Goal: Navigation & Orientation: Find specific page/section

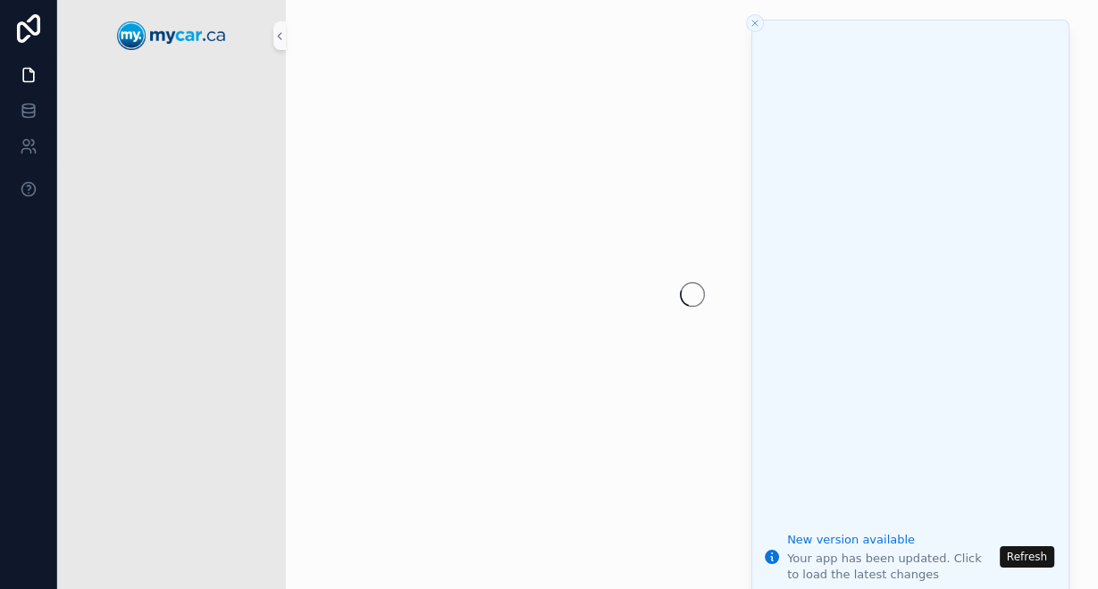
click at [752, 26] on icon "Close toast" at bounding box center [754, 23] width 11 height 11
click at [757, 21] on icon "Close toast" at bounding box center [754, 23] width 11 height 11
click at [752, 25] on line "Close toast" at bounding box center [754, 23] width 5 height 5
click at [1032, 555] on button "Refresh" at bounding box center [1026, 557] width 54 height 21
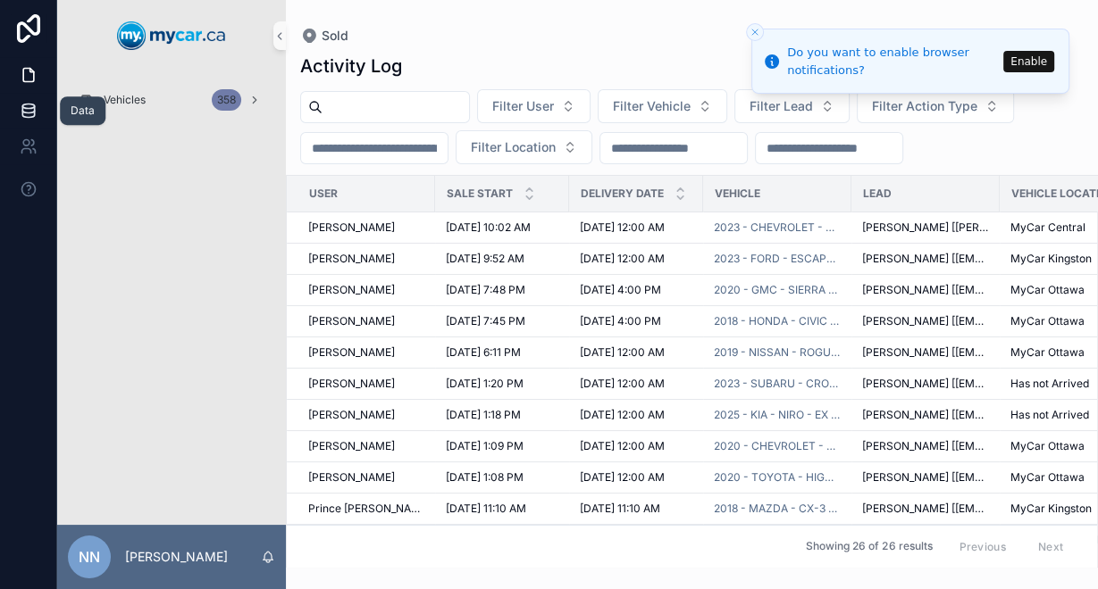
click at [23, 113] on icon at bounding box center [29, 111] width 18 height 18
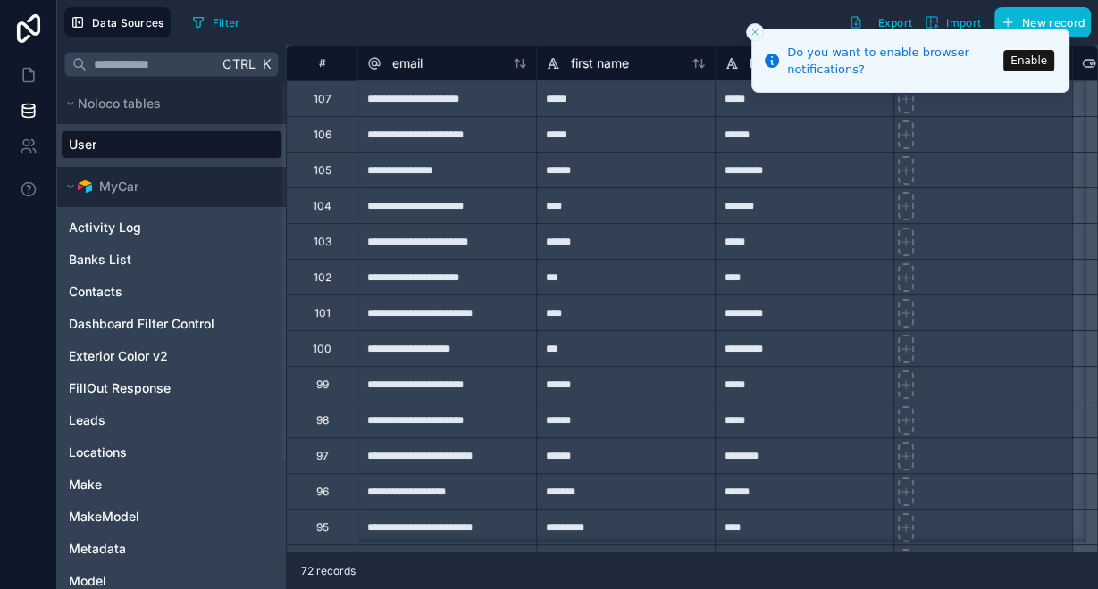
click at [1018, 63] on button "Enable" at bounding box center [1028, 60] width 51 height 21
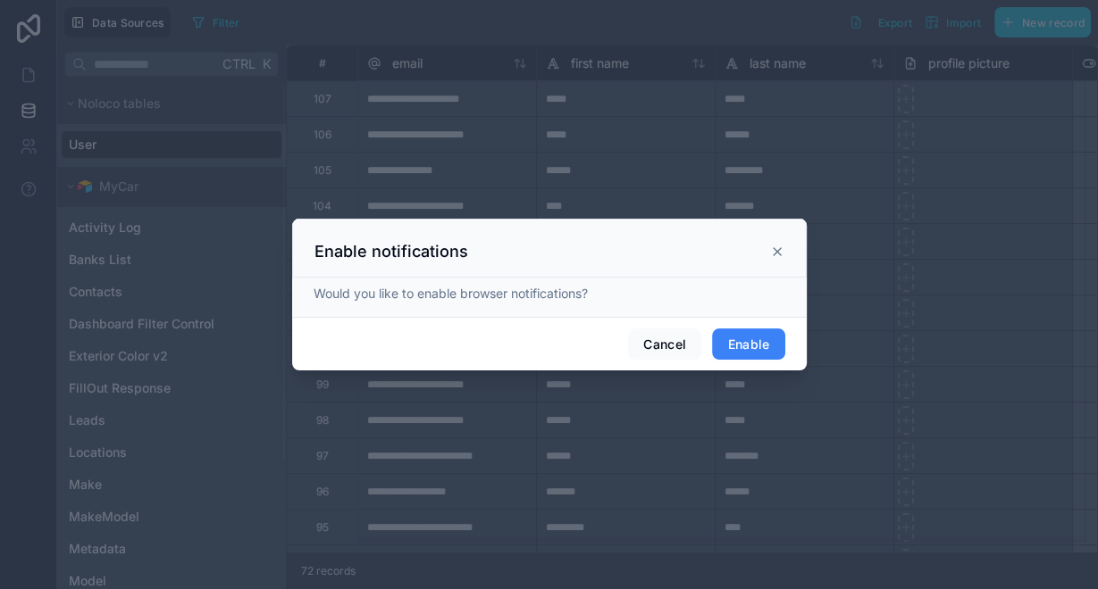
click at [722, 347] on button "Enable" at bounding box center [748, 345] width 72 height 32
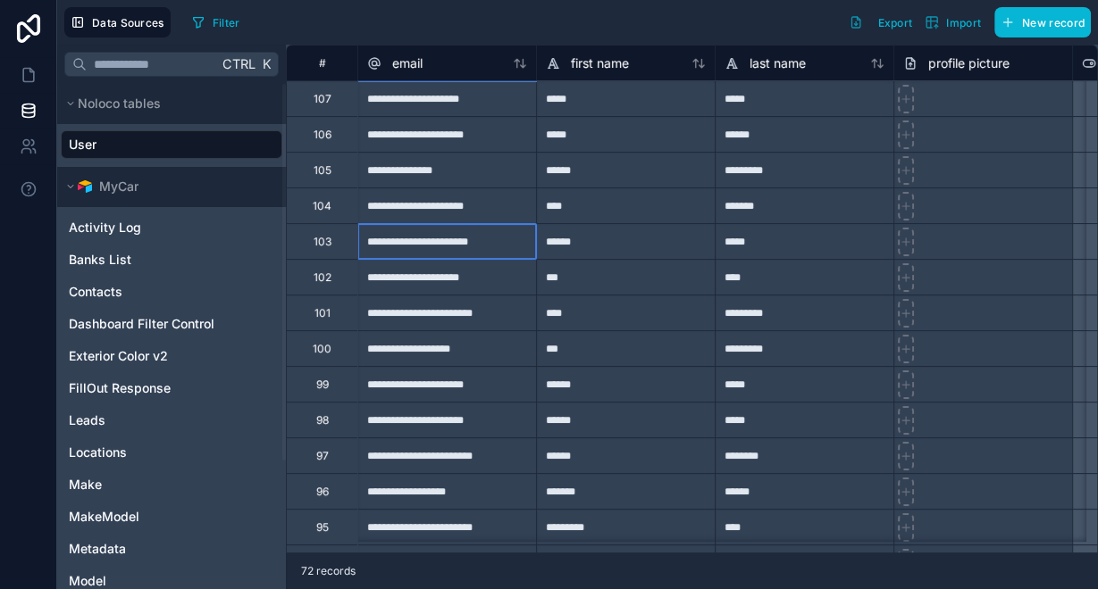
click at [501, 224] on div "**********" at bounding box center [446, 241] width 179 height 36
click at [319, 209] on div "104" at bounding box center [322, 206] width 19 height 14
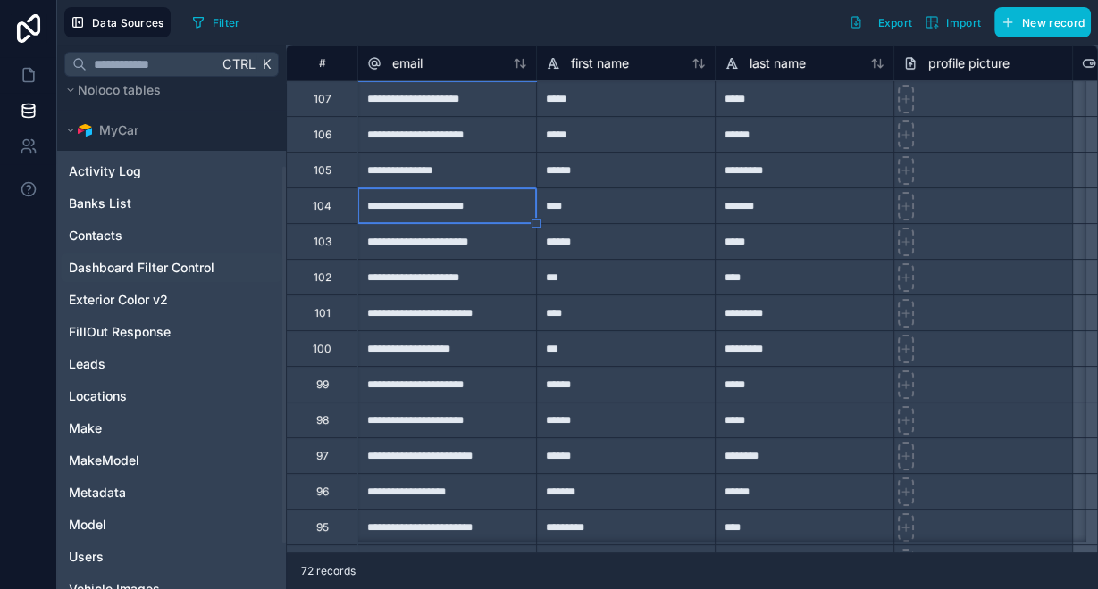
scroll to position [143, 0]
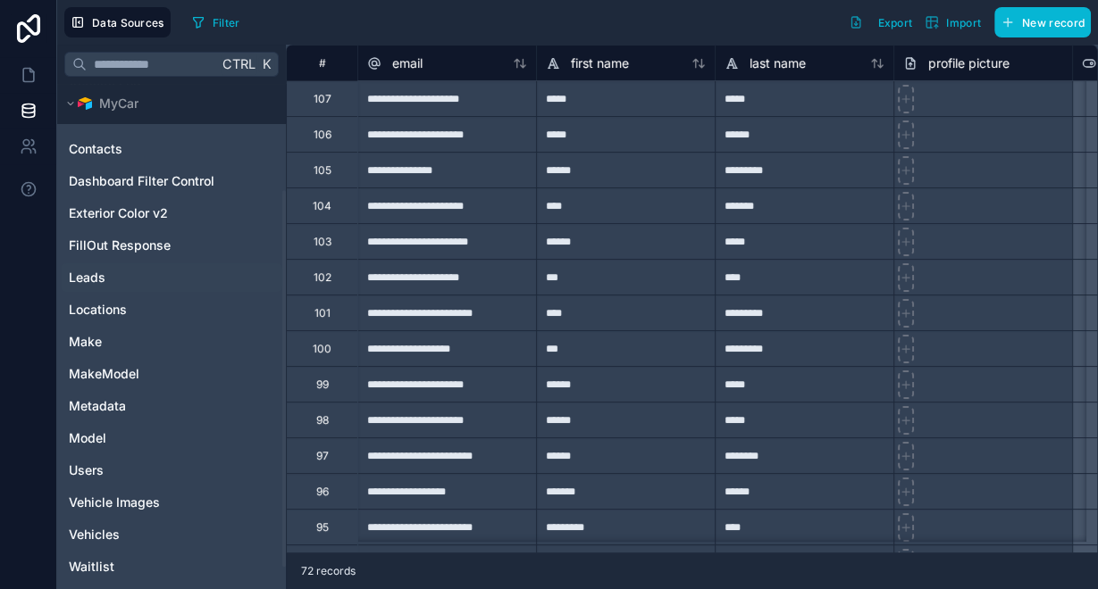
click at [117, 286] on div "Leads" at bounding box center [171, 277] width 221 height 29
click at [84, 277] on span "Leads" at bounding box center [87, 278] width 37 height 18
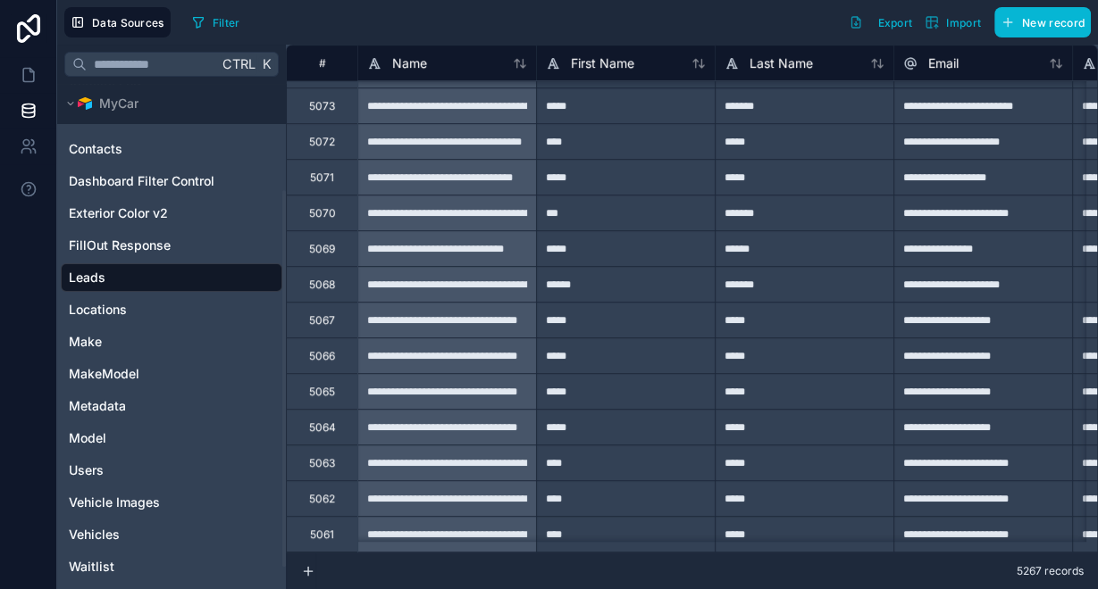
scroll to position [11860, 0]
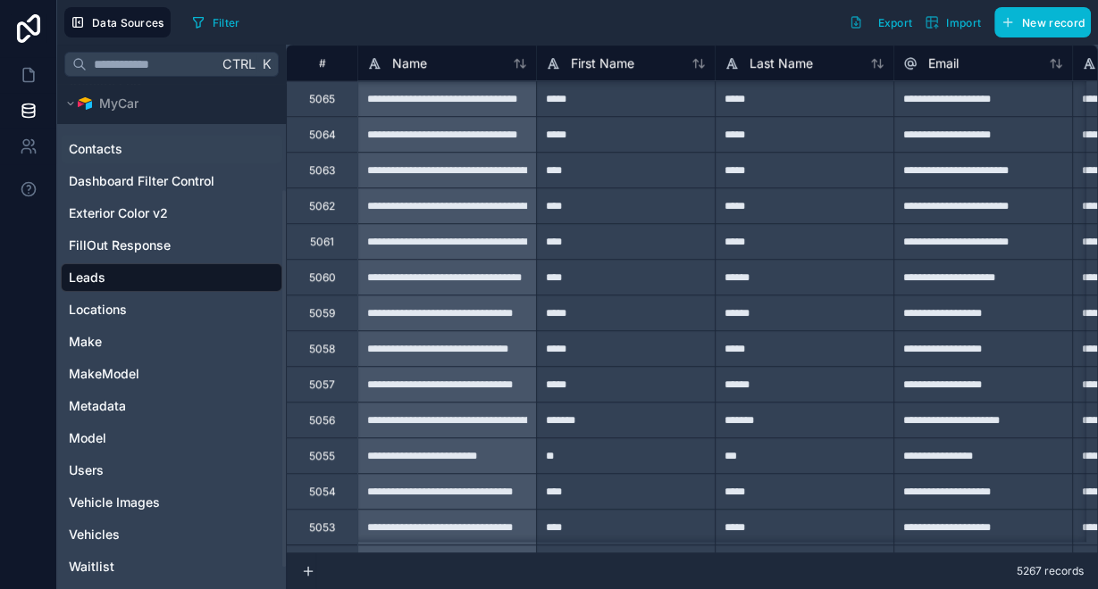
click at [102, 153] on span "Contacts" at bounding box center [96, 149] width 54 height 18
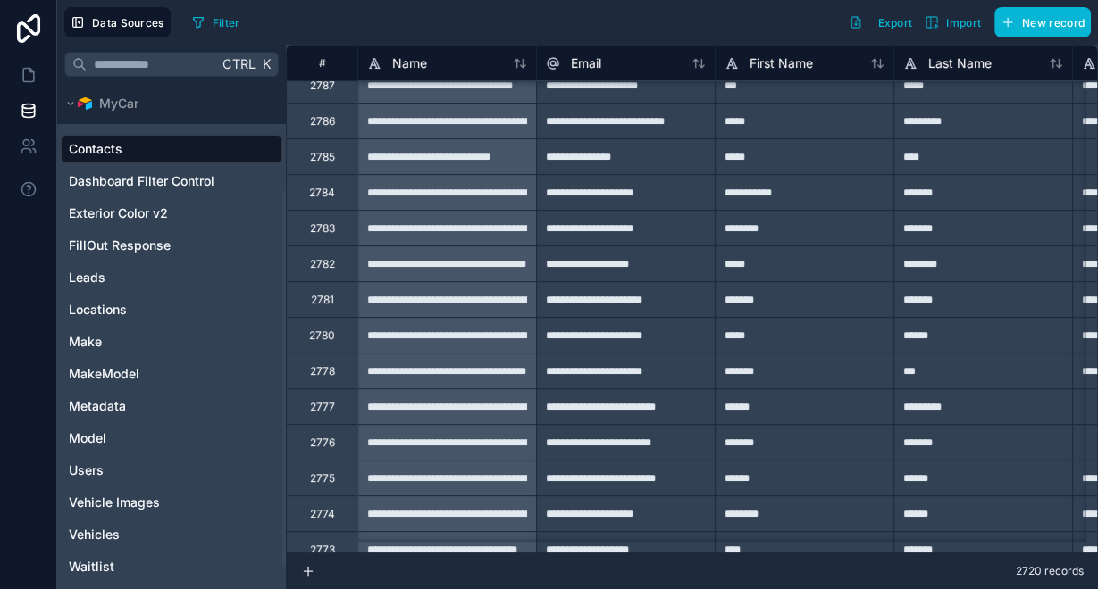
scroll to position [214, 0]
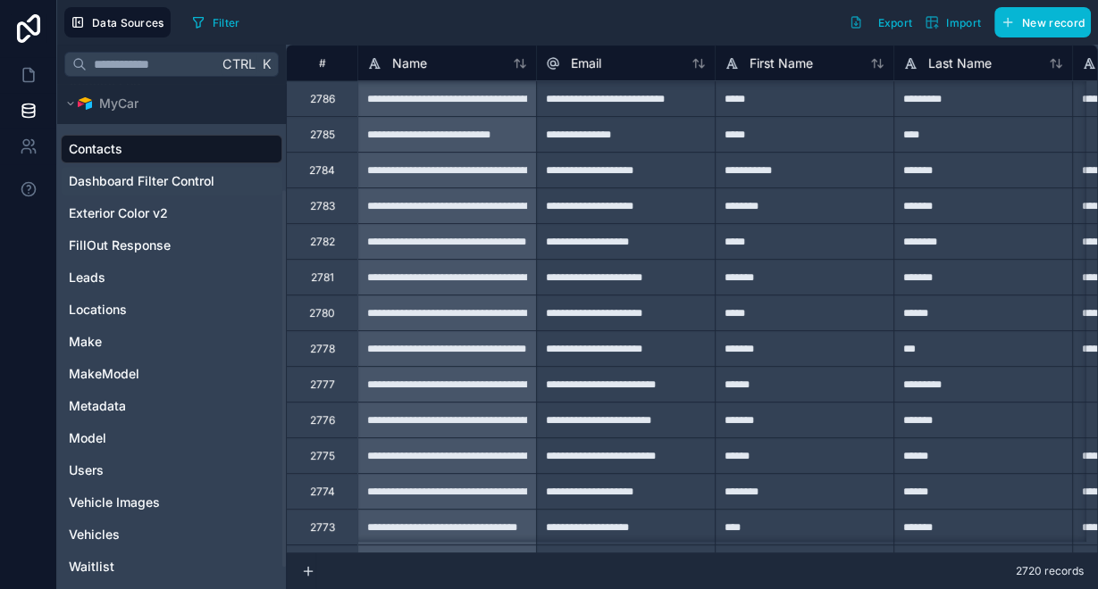
click at [129, 172] on span "Dashboard Filter Control" at bounding box center [142, 181] width 146 height 18
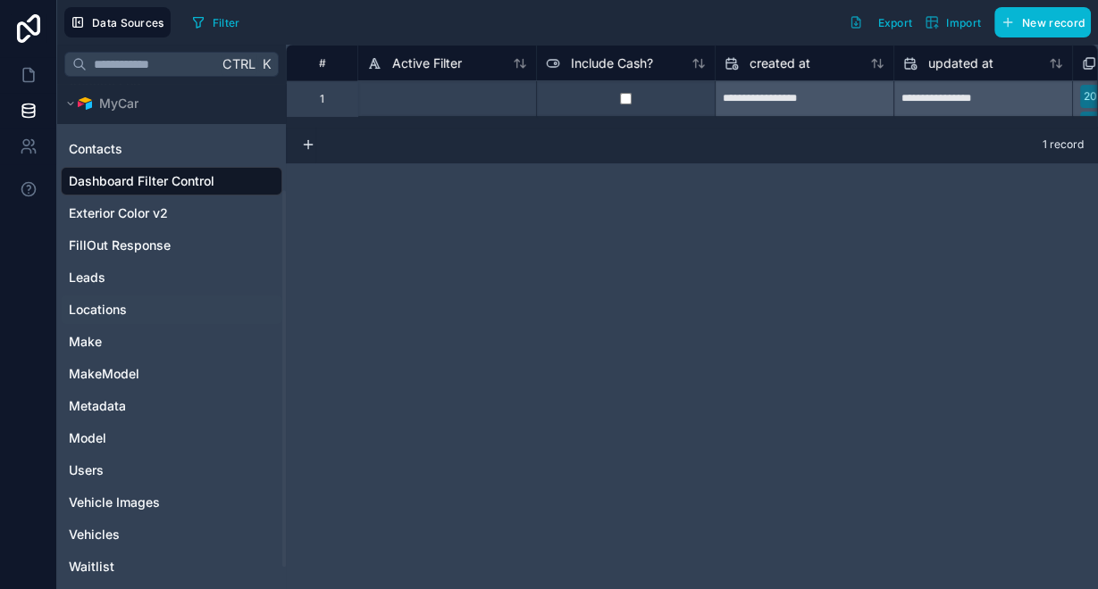
click at [100, 312] on span "Locations" at bounding box center [98, 310] width 58 height 18
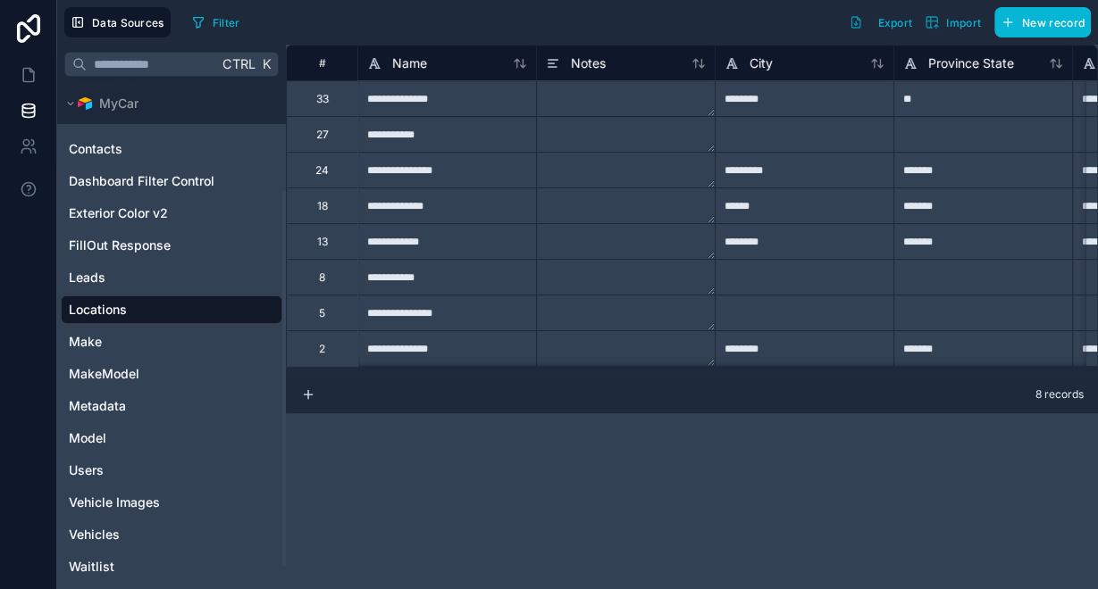
scroll to position [3, 0]
click at [109, 468] on link "Users" at bounding box center [170, 471] width 202 height 18
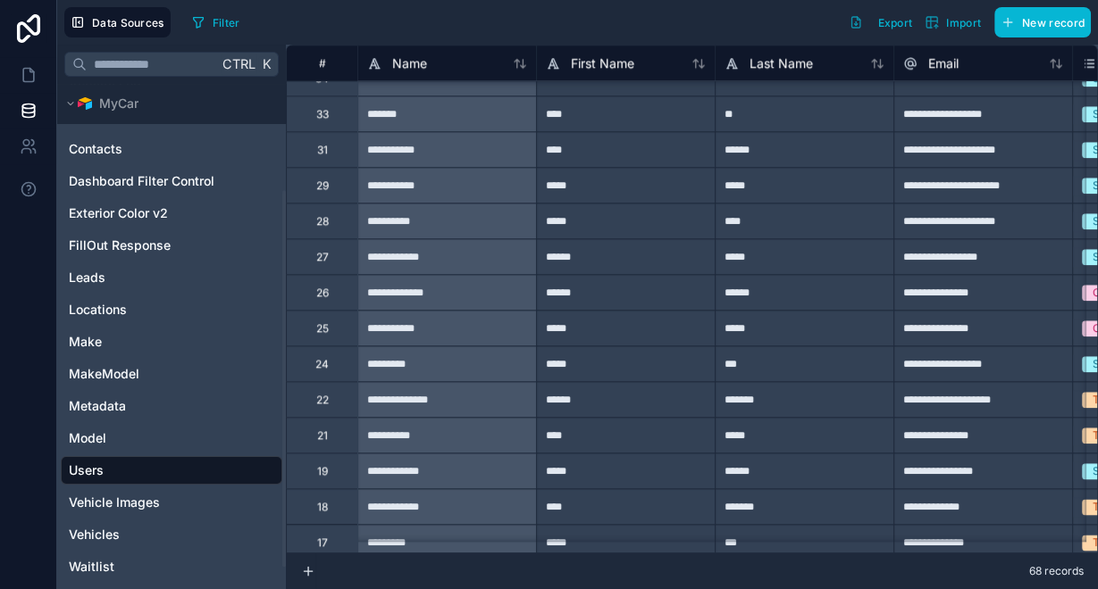
scroll to position [1643, 0]
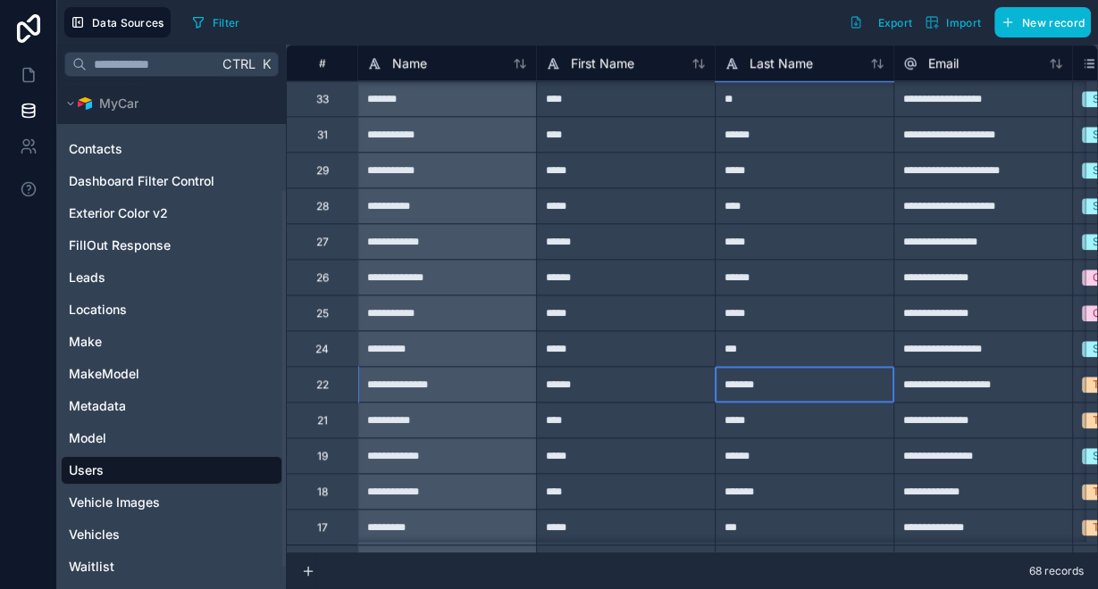
click at [848, 380] on div "*******" at bounding box center [803, 384] width 179 height 36
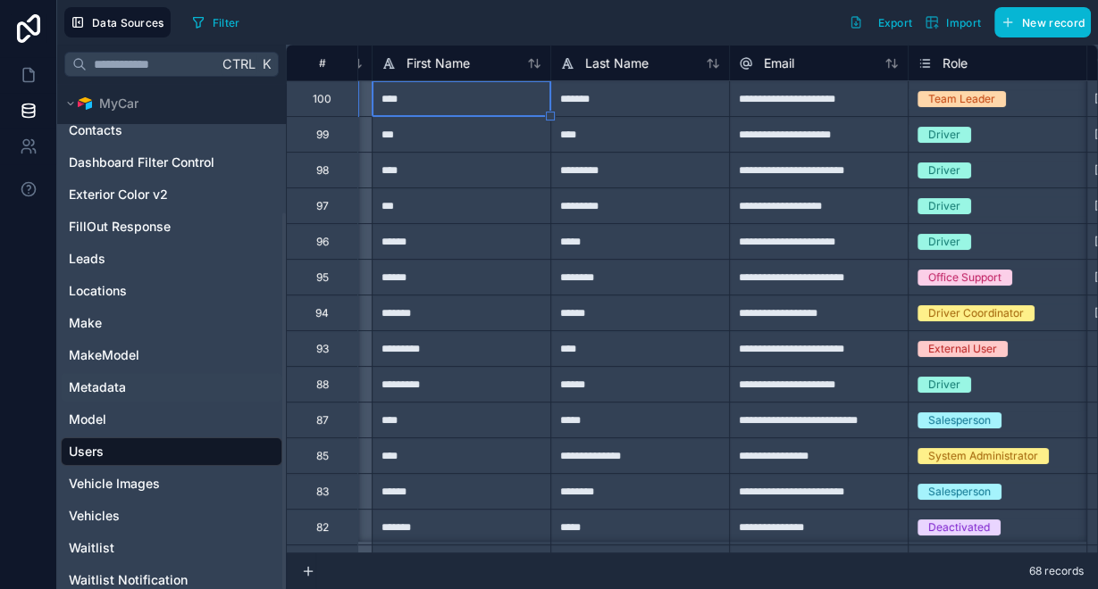
scroll to position [172, 0]
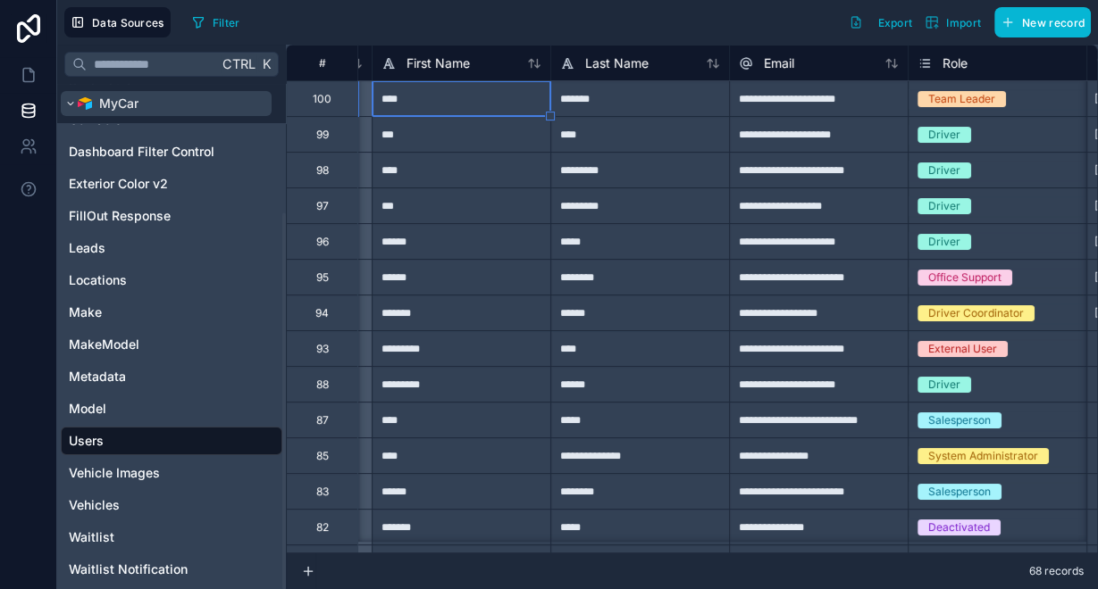
click at [106, 93] on button "MyCar" at bounding box center [166, 103] width 211 height 25
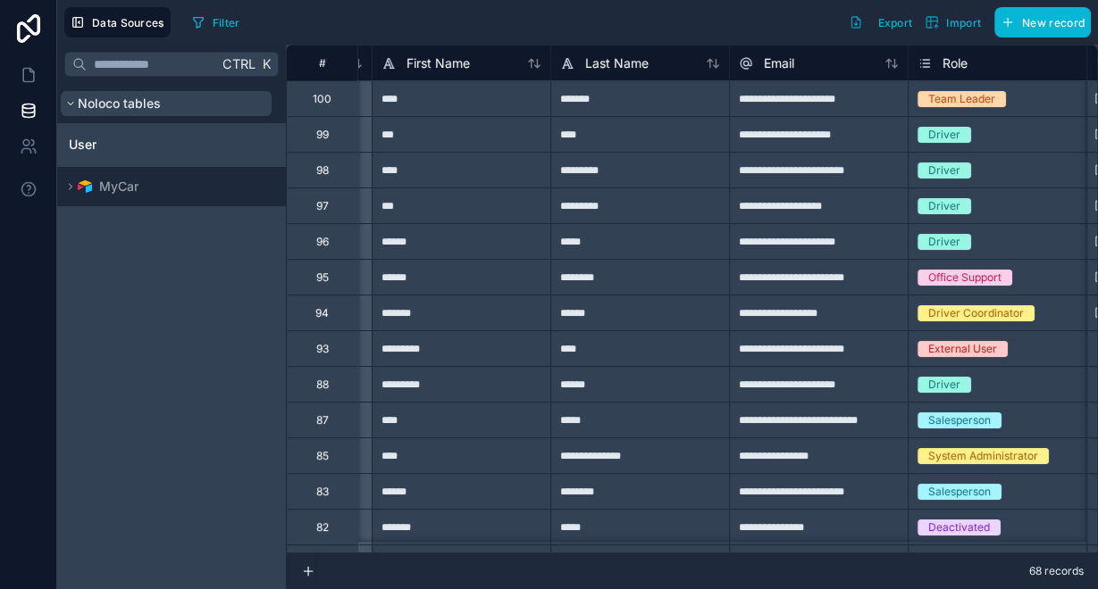
scroll to position [0, 0]
click at [102, 103] on span "Noloco tables" at bounding box center [119, 104] width 83 height 18
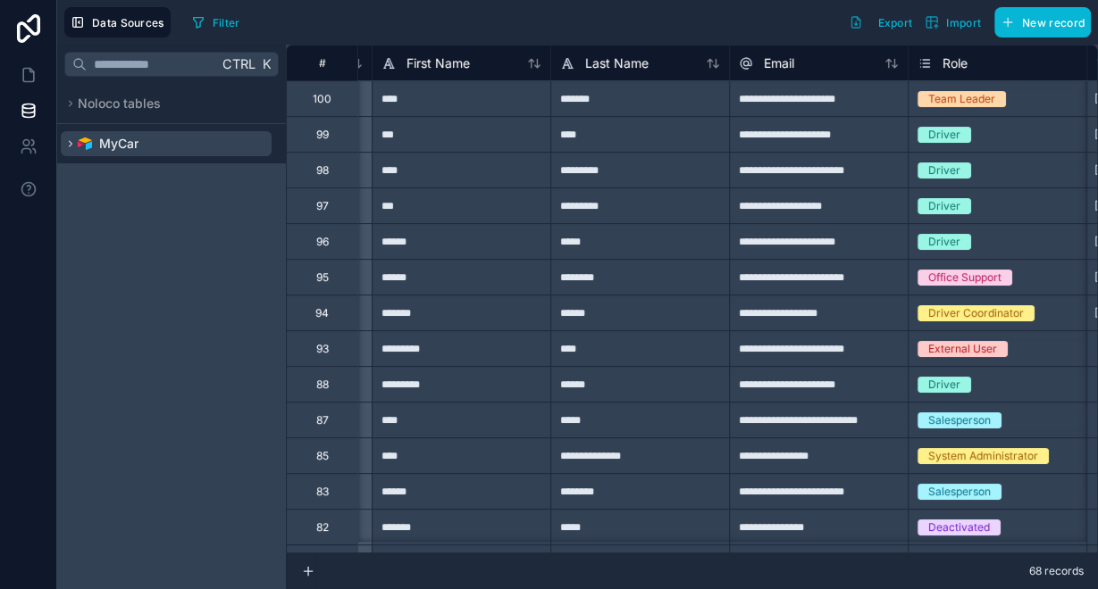
click at [96, 138] on div "MyCar" at bounding box center [108, 144] width 61 height 18
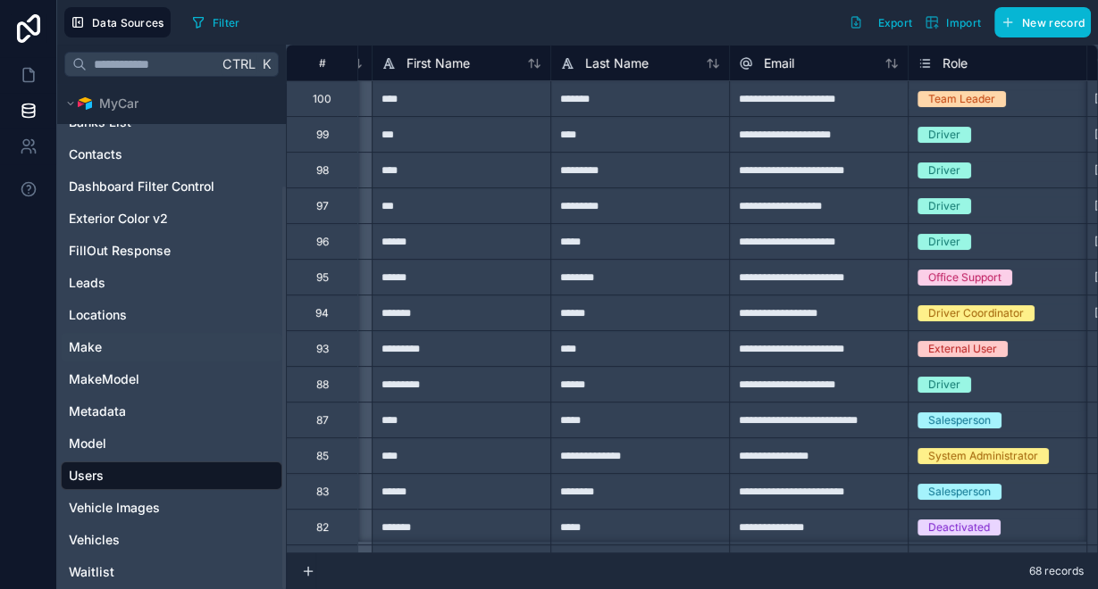
scroll to position [129, 0]
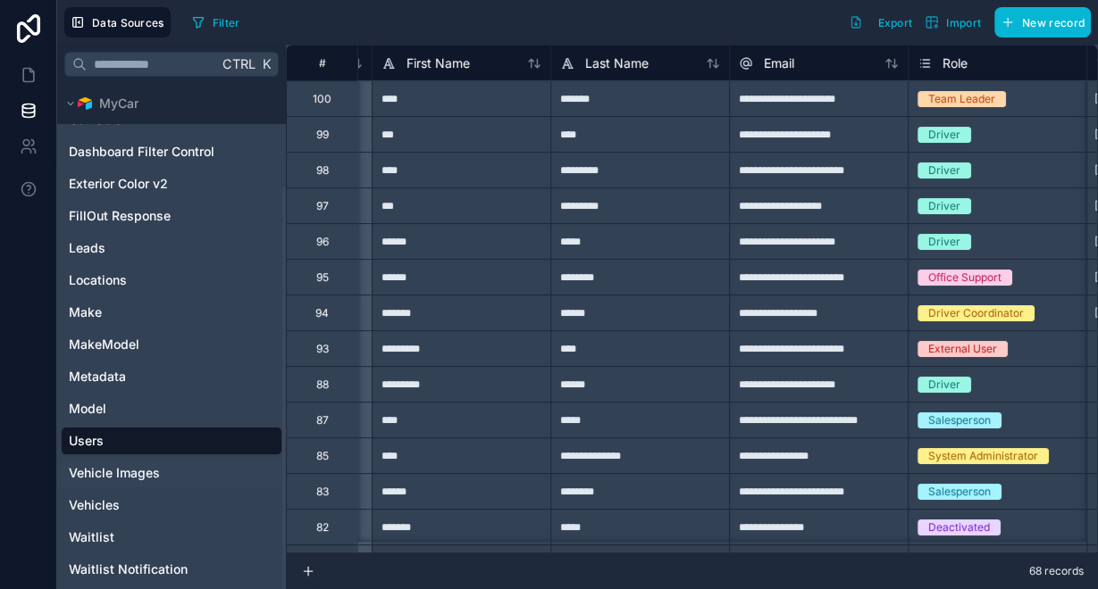
click at [123, 464] on span "Vehicle Images" at bounding box center [114, 473] width 91 height 18
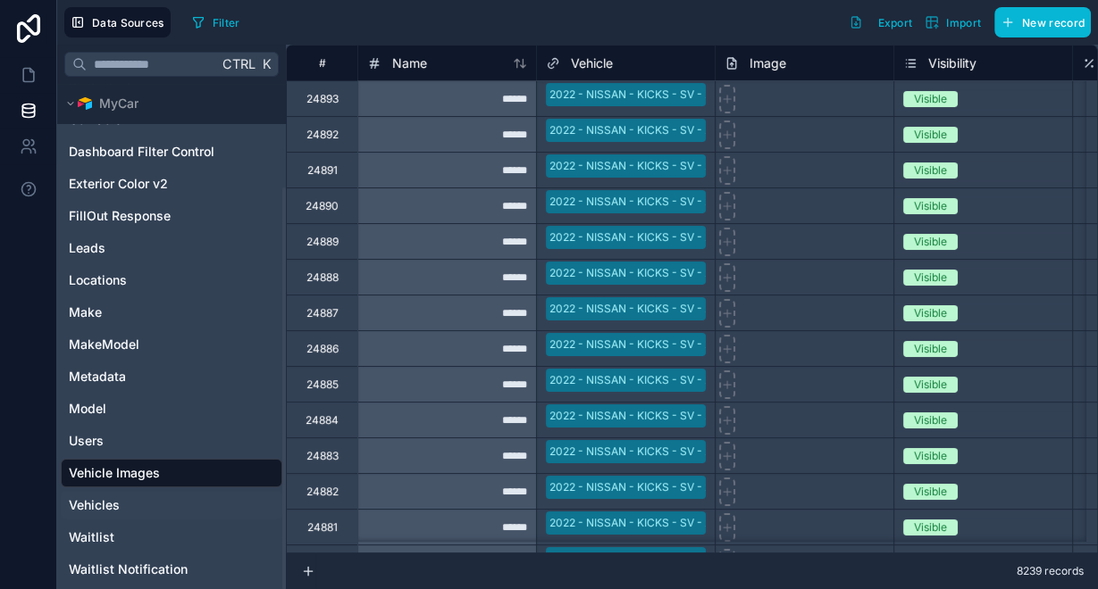
click at [109, 505] on span "Vehicles" at bounding box center [94, 506] width 51 height 18
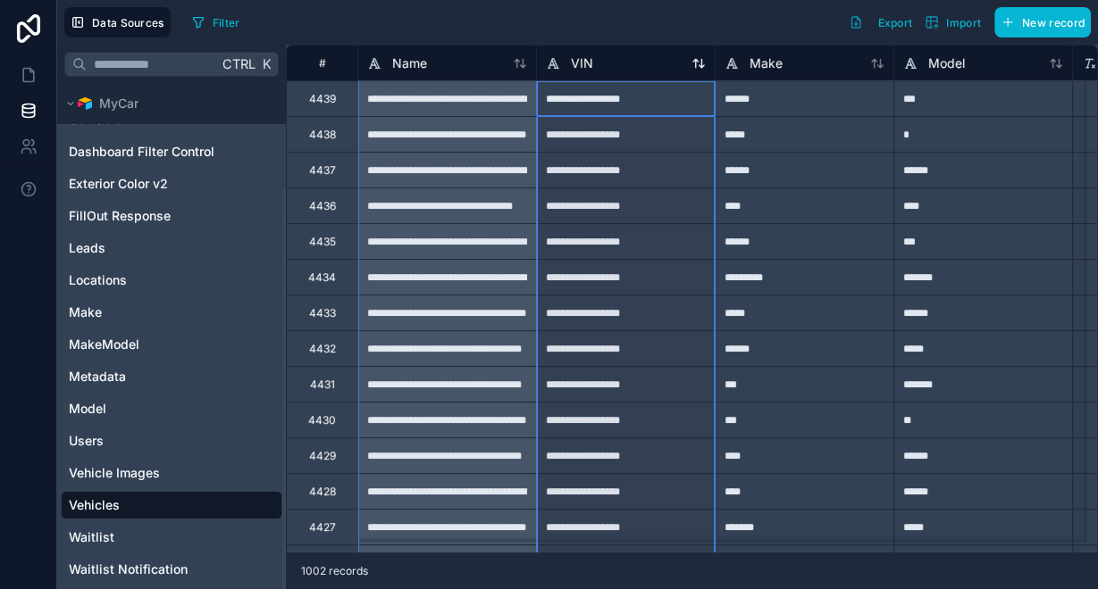
drag, startPoint x: 536, startPoint y: 59, endPoint x: 583, endPoint y: 61, distance: 47.4
click at [587, 60] on div "VIN" at bounding box center [626, 63] width 178 height 21
click at [534, 45] on div "Name" at bounding box center [446, 63] width 179 height 36
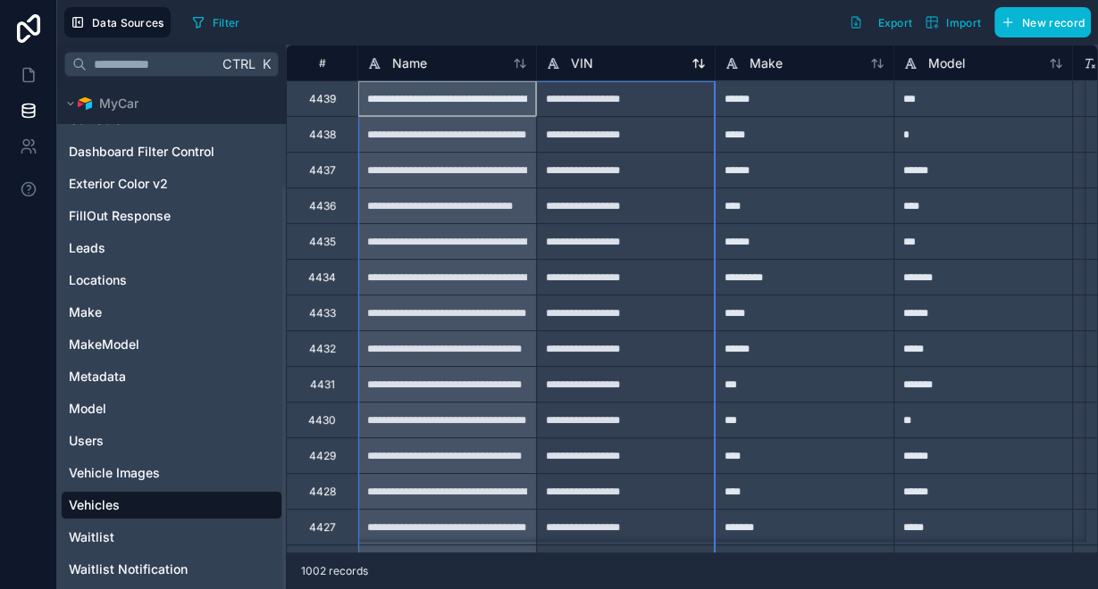
drag, startPoint x: 535, startPoint y: 45, endPoint x: 572, endPoint y: 51, distance: 38.0
click at [594, 53] on div "VIN" at bounding box center [626, 63] width 160 height 21
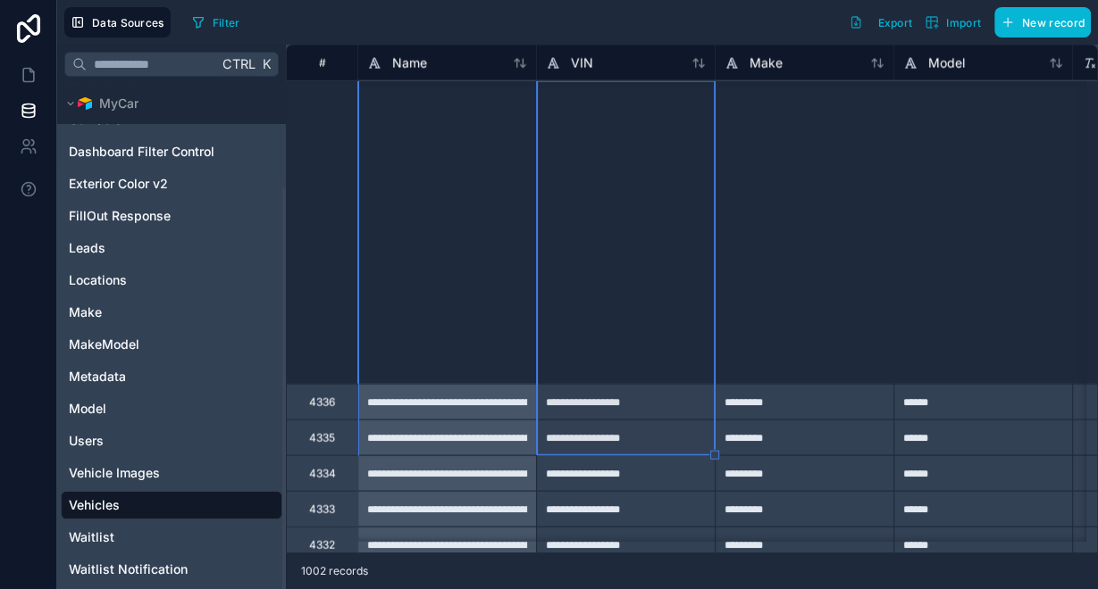
scroll to position [3715, 0]
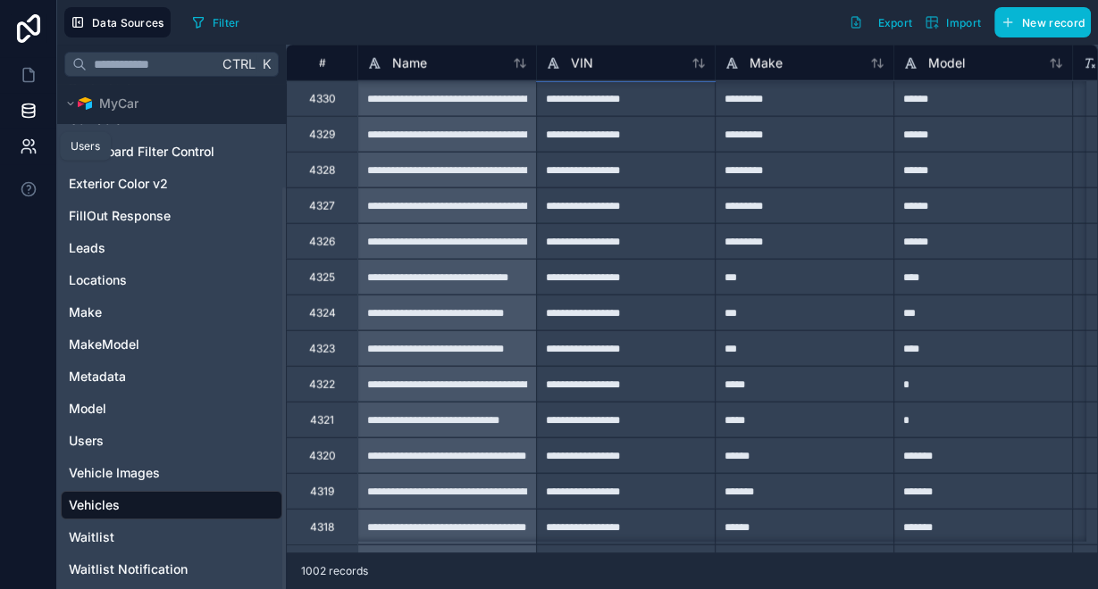
click at [29, 154] on icon at bounding box center [29, 147] width 18 height 18
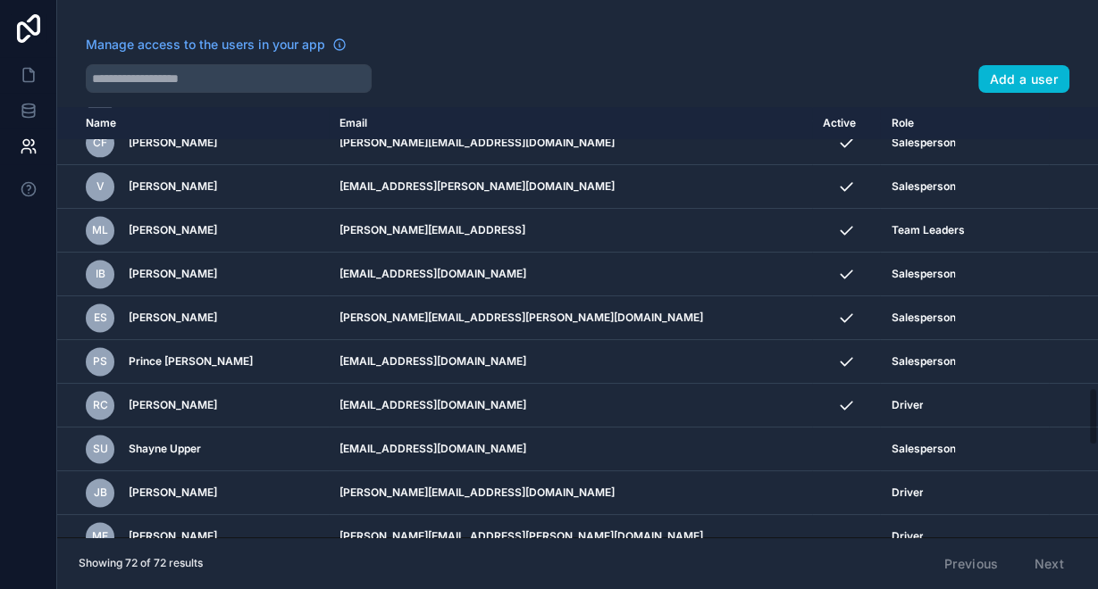
scroll to position [1729, 0]
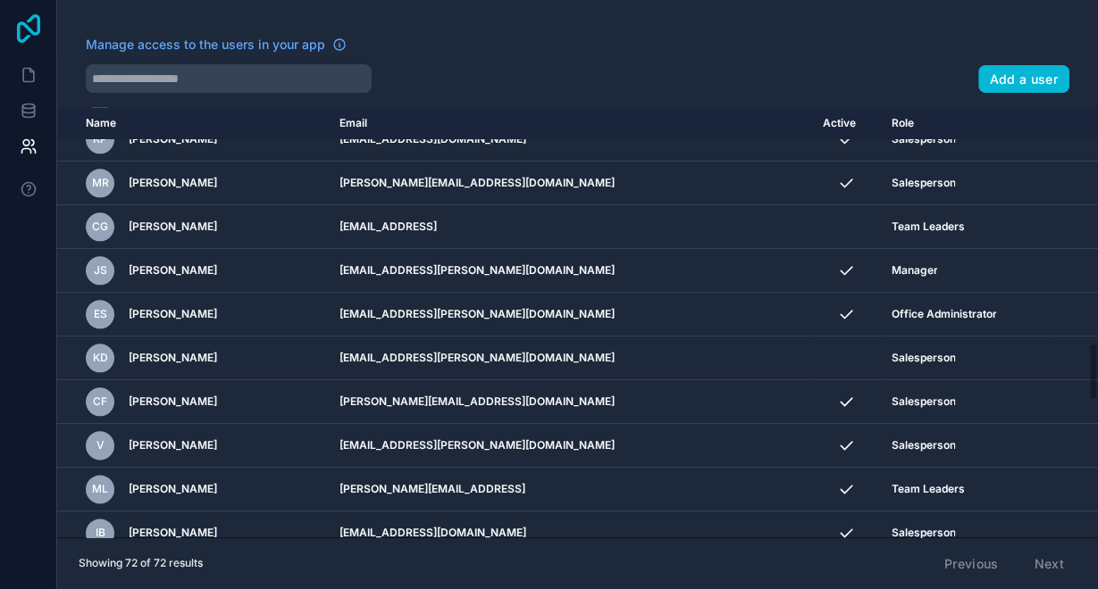
click at [29, 35] on icon at bounding box center [28, 28] width 23 height 29
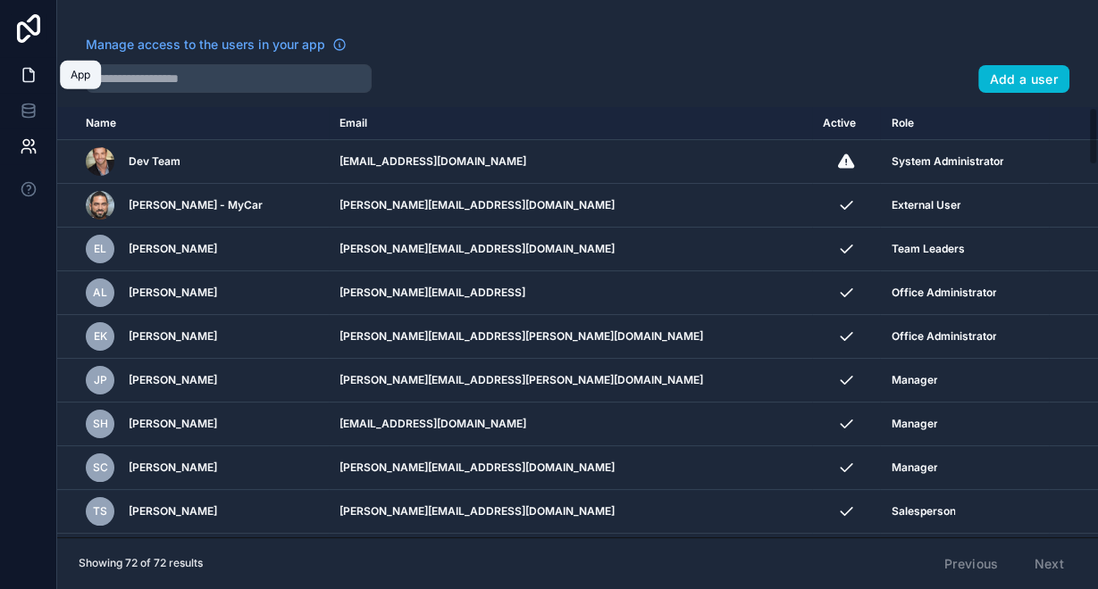
click at [35, 79] on icon at bounding box center [29, 75] width 18 height 18
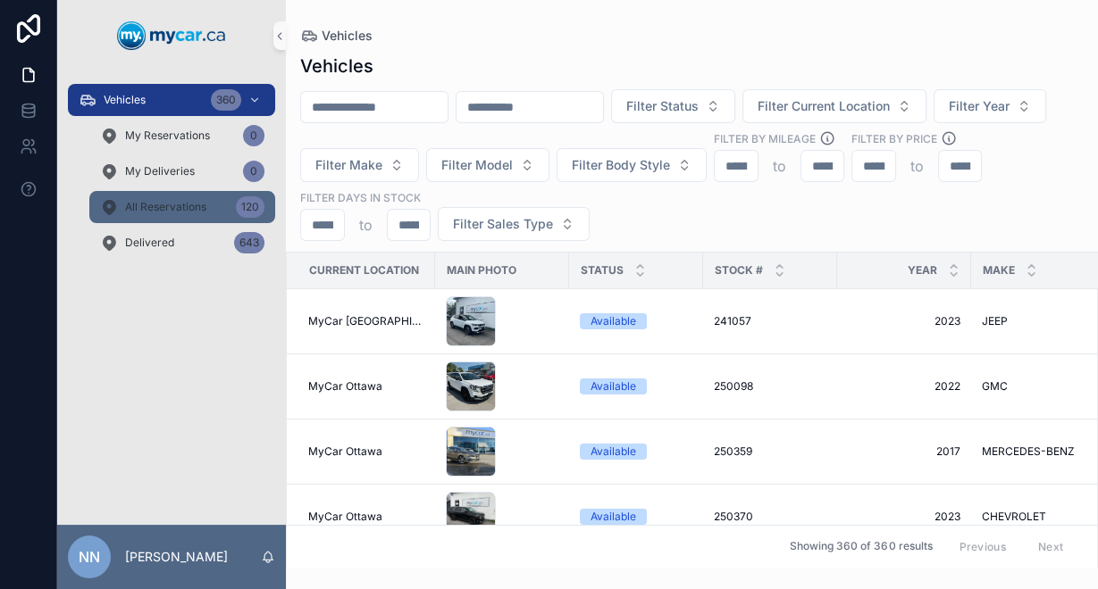
click at [176, 205] on span "All Reservations" at bounding box center [165, 207] width 81 height 14
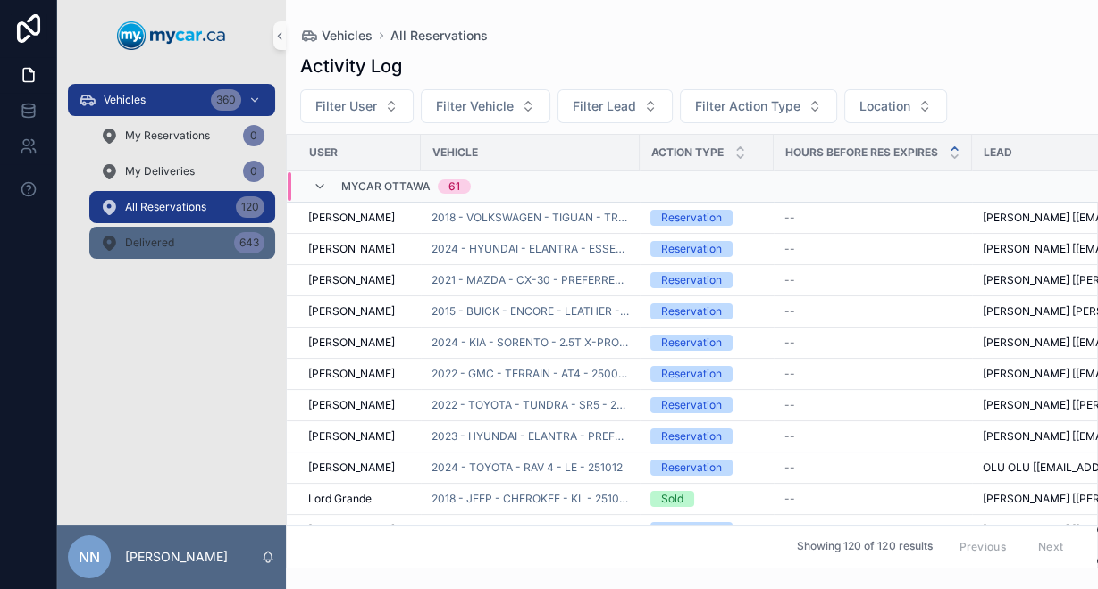
click at [182, 237] on div "Delivered 643" at bounding box center [182, 243] width 164 height 29
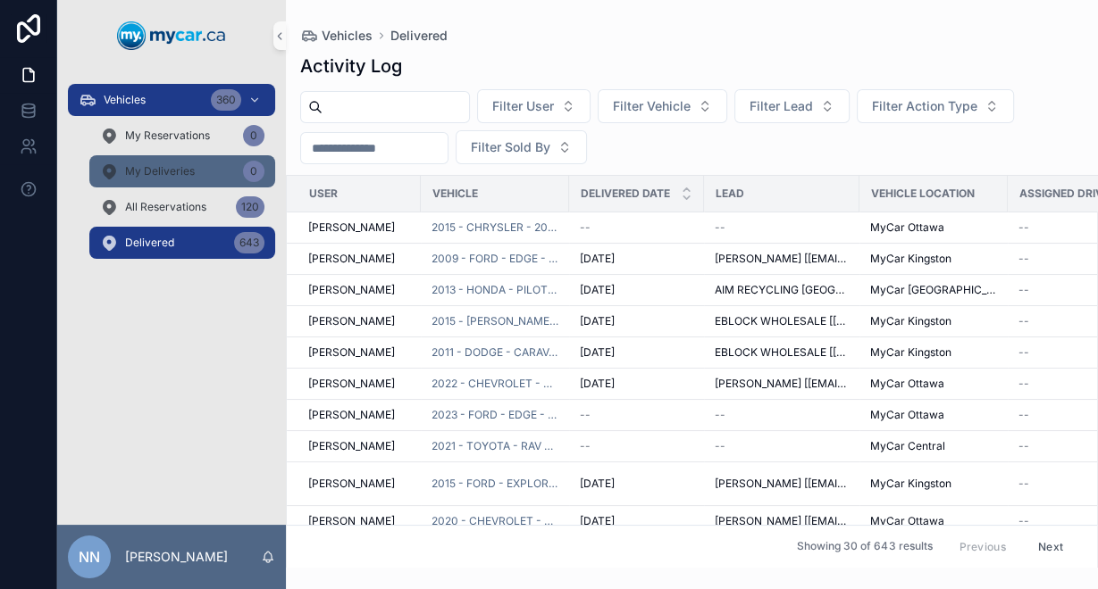
click at [158, 166] on span "My Deliveries" at bounding box center [160, 171] width 70 height 14
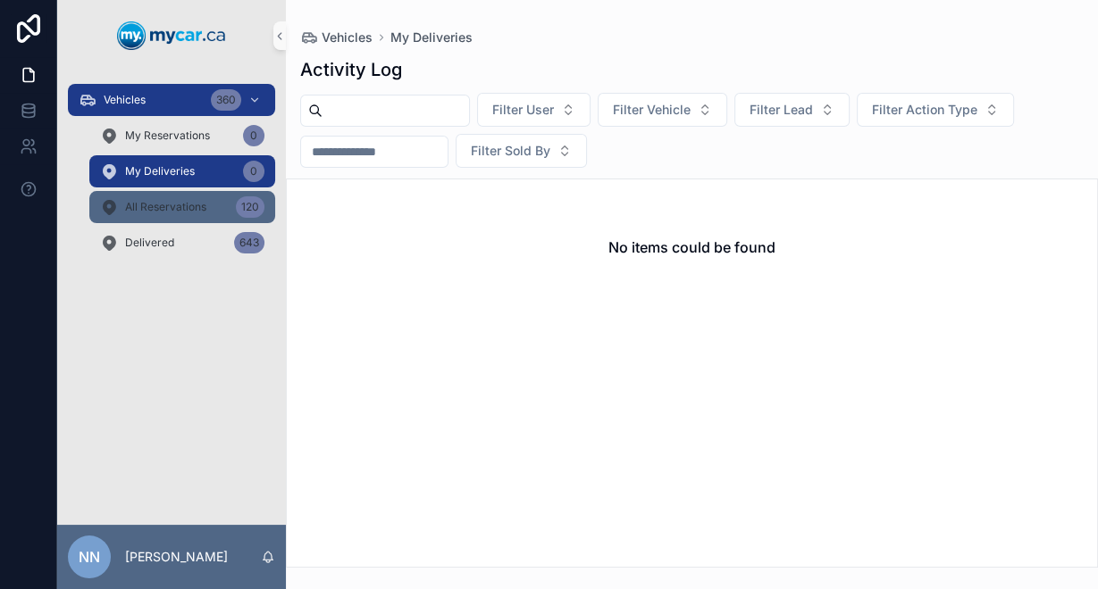
click at [150, 205] on span "All Reservations" at bounding box center [165, 207] width 81 height 14
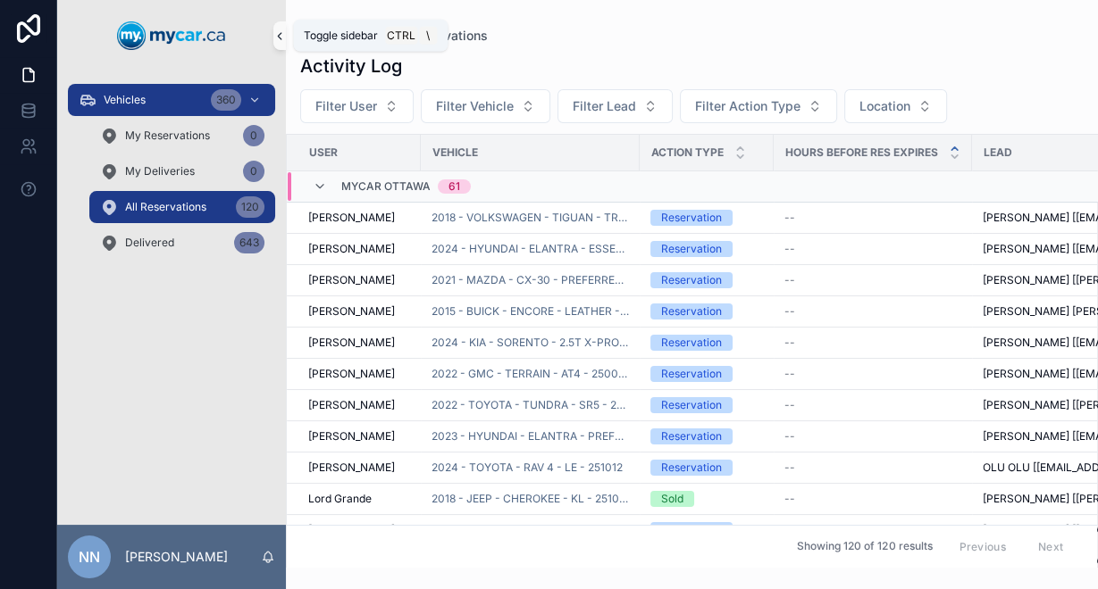
click at [274, 31] on icon "scrollable content" at bounding box center [279, 35] width 13 height 13
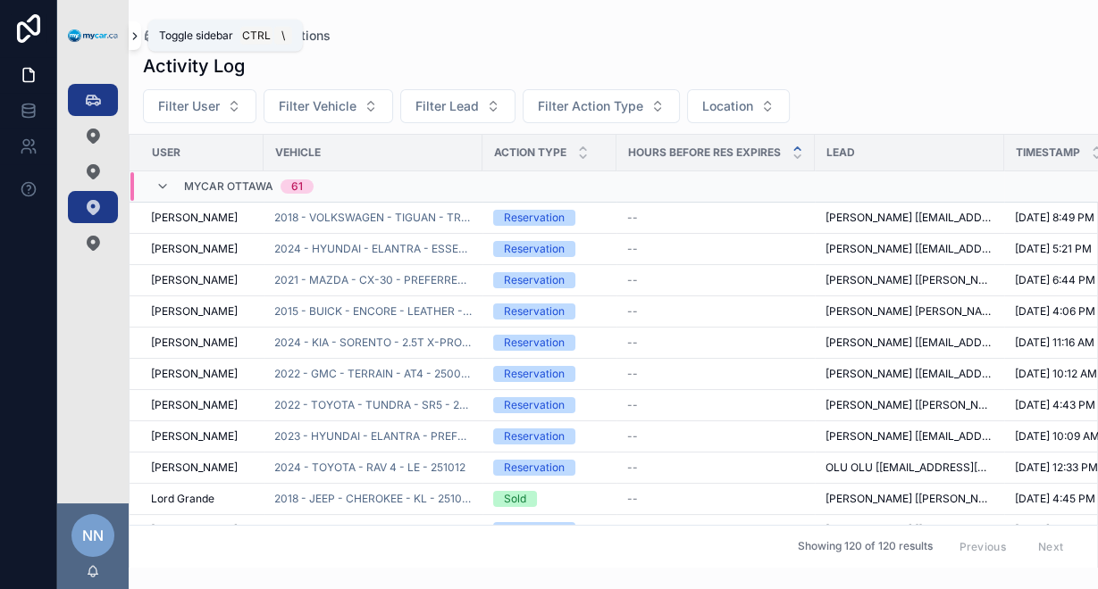
click at [139, 28] on button "scrollable content" at bounding box center [135, 35] width 13 height 29
